Goal: Transaction & Acquisition: Book appointment/travel/reservation

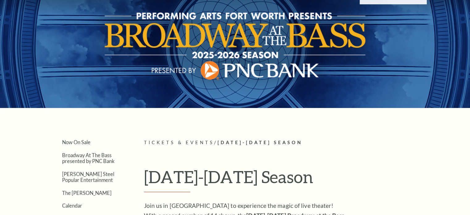
scroll to position [41, 0]
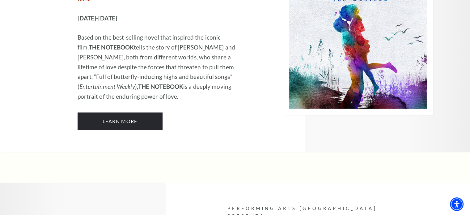
scroll to position [4000, 0]
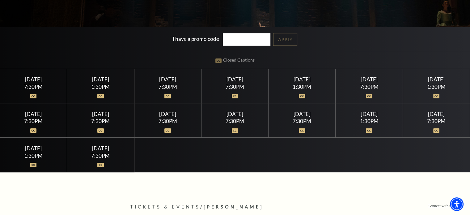
scroll to position [144, 0]
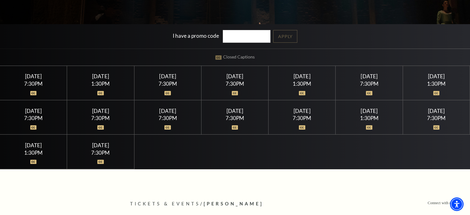
click at [436, 123] on div at bounding box center [436, 123] width 52 height 6
click at [427, 115] on div "7:30PM" at bounding box center [436, 117] width 52 height 5
drag, startPoint x: 231, startPoint y: 35, endPoint x: 233, endPoint y: 38, distance: 3.7
click at [231, 36] on input "I have a promo code" at bounding box center [247, 36] width 48 height 13
click at [297, 38] on div "I have a promo code Apply" at bounding box center [235, 36] width 470 height 24
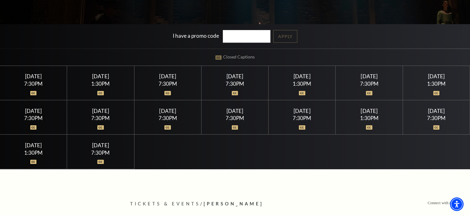
drag, startPoint x: 440, startPoint y: 109, endPoint x: 434, endPoint y: 114, distance: 7.4
click at [440, 109] on div "[DATE]" at bounding box center [436, 110] width 52 height 6
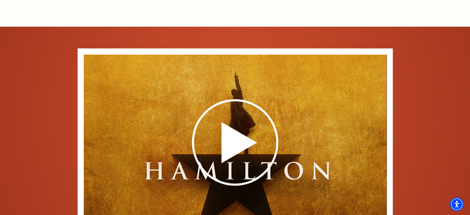
scroll to position [1000, 0]
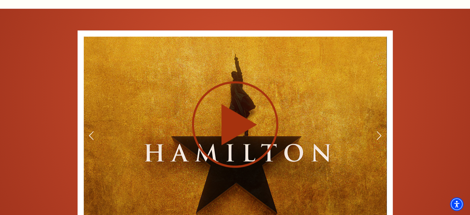
click at [235, 110] on use at bounding box center [235, 124] width 86 height 86
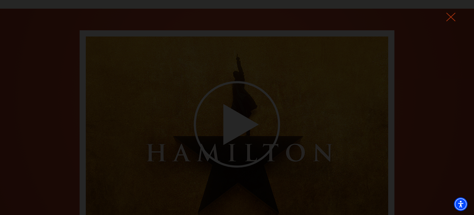
click at [449, 16] on icon at bounding box center [450, 16] width 9 height 9
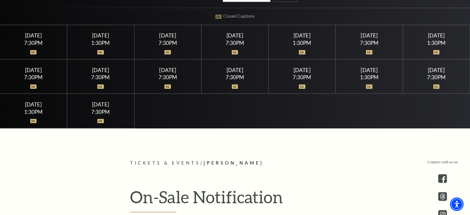
scroll to position [182, 0]
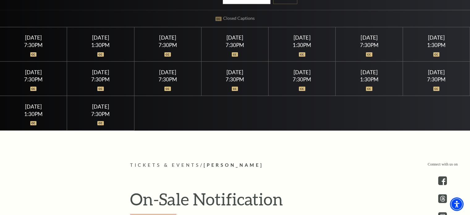
click at [367, 87] on img at bounding box center [369, 88] width 6 height 4
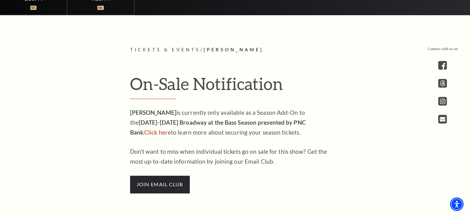
scroll to position [295, 0]
